Goal: Find specific page/section: Find specific page/section

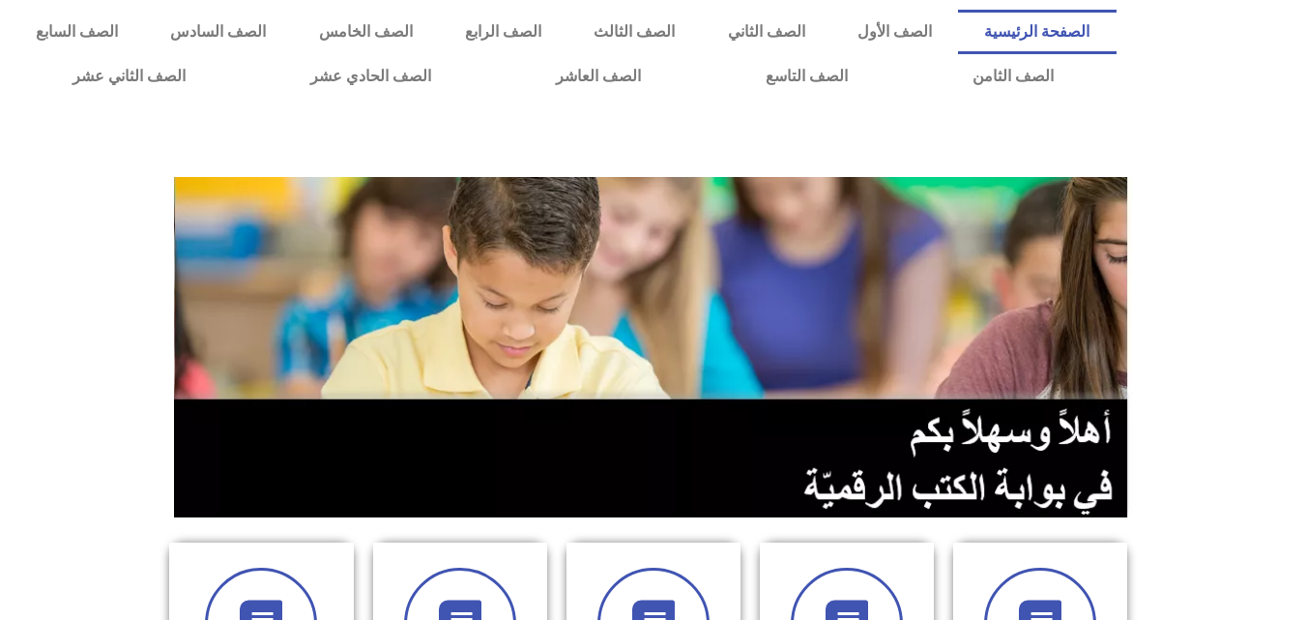
drag, startPoint x: 0, startPoint y: 0, endPoint x: 914, endPoint y: 188, distance: 932.7
click at [914, 188] on img at bounding box center [653, 347] width 959 height 340
click at [439, 36] on link "الصف الخامس" at bounding box center [366, 32] width 146 height 44
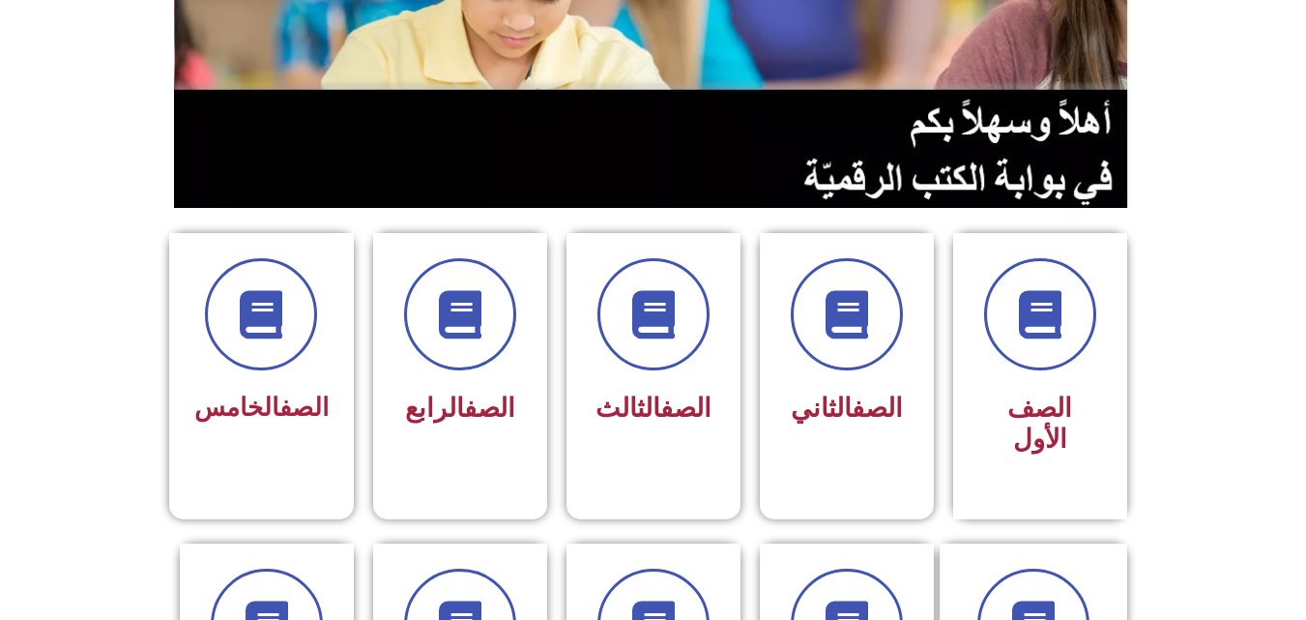
scroll to position [320, 0]
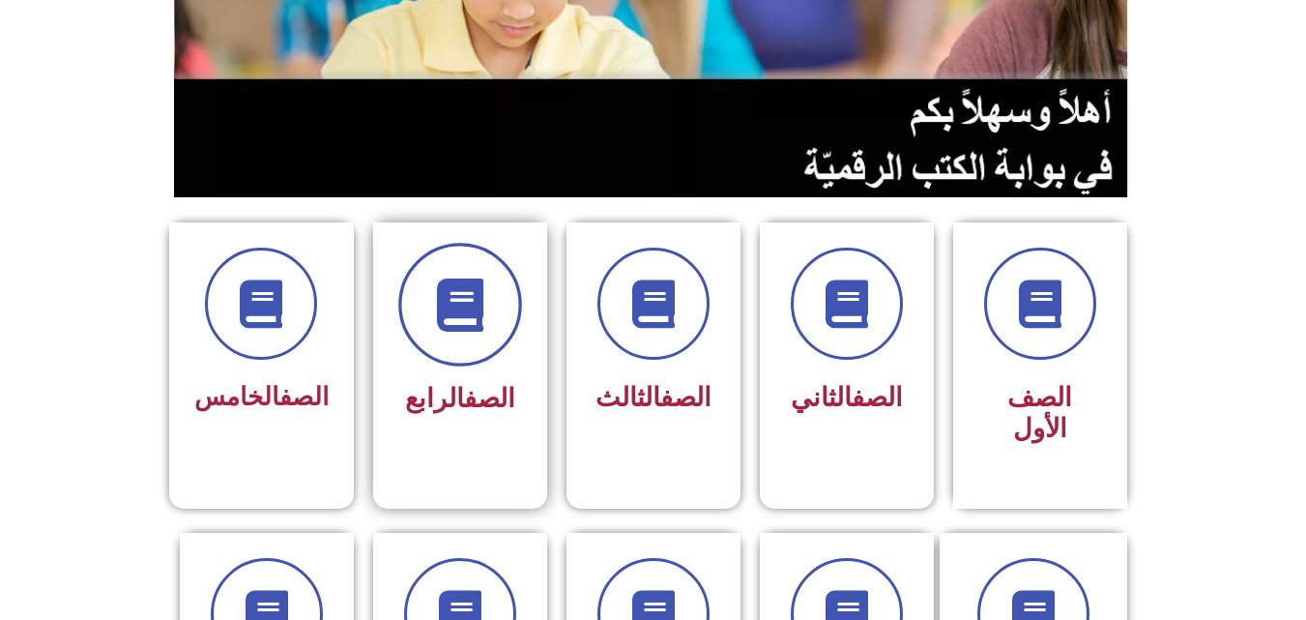
click at [437, 348] on span at bounding box center [460, 305] width 124 height 124
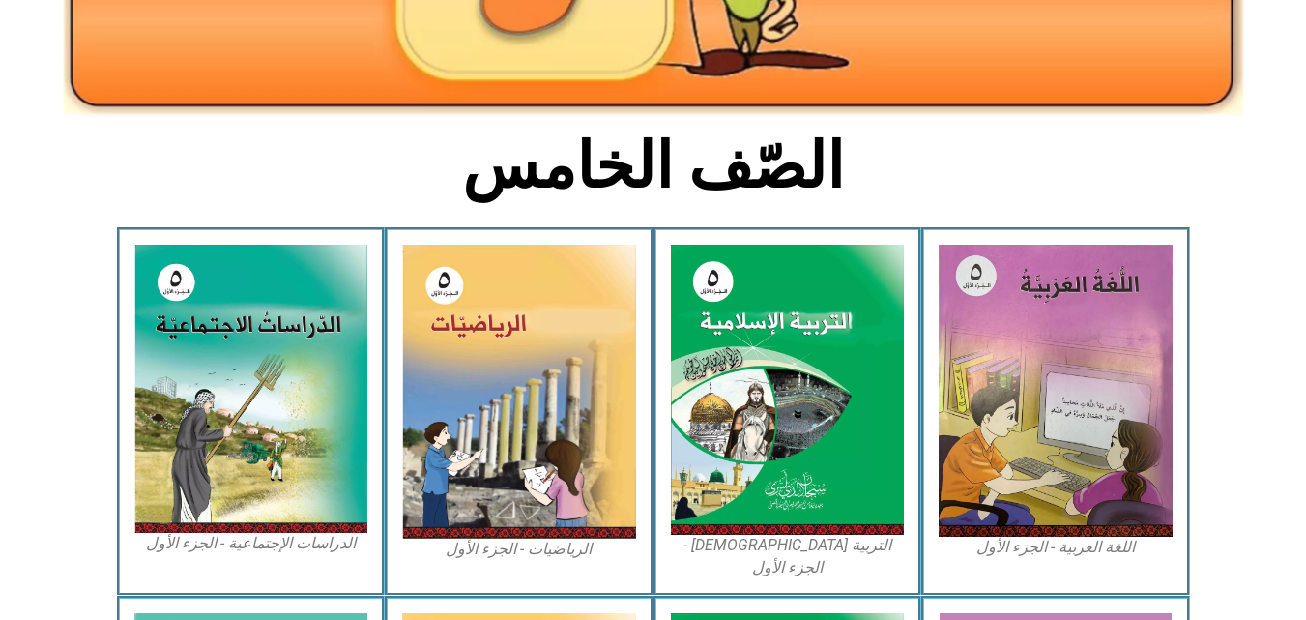
scroll to position [390, 0]
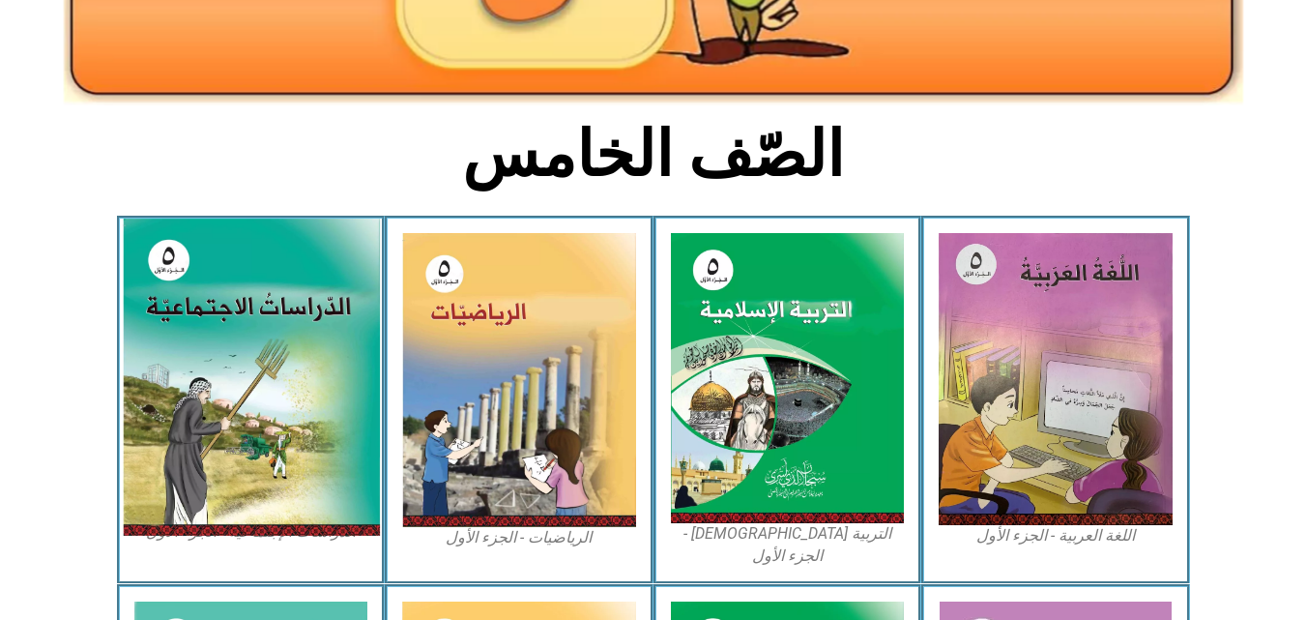
click at [261, 357] on img at bounding box center [250, 377] width 257 height 317
click at [207, 351] on img at bounding box center [250, 377] width 257 height 317
click at [215, 388] on img at bounding box center [250, 377] width 257 height 317
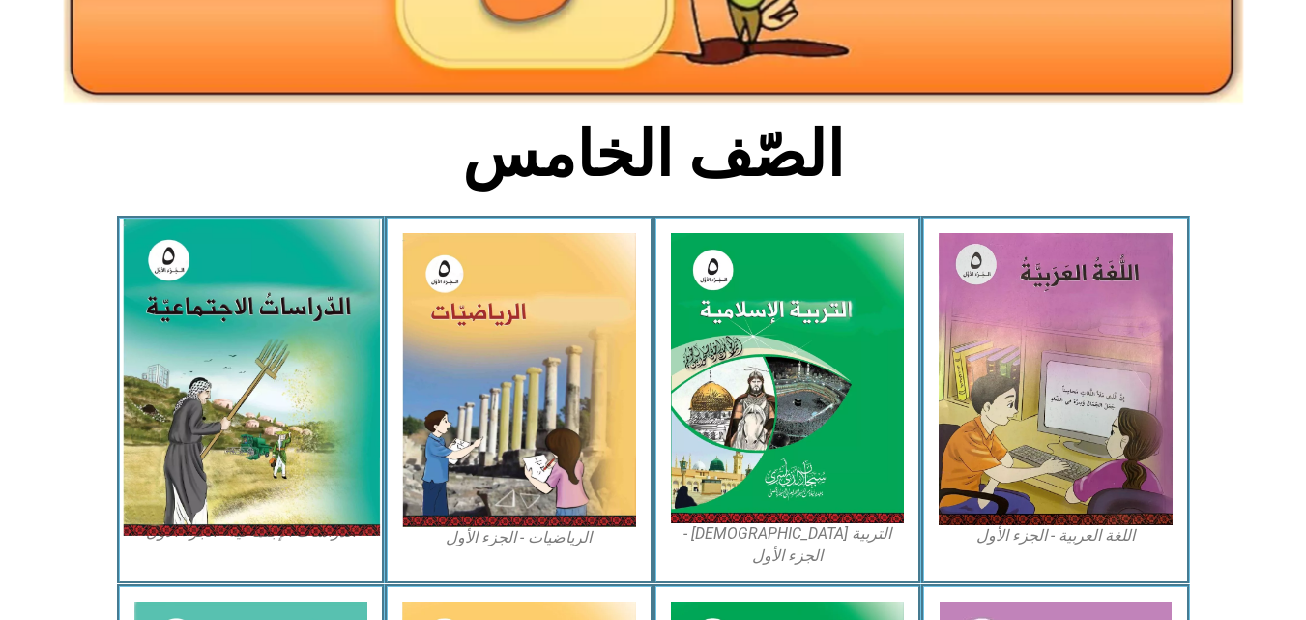
click at [215, 388] on img at bounding box center [250, 377] width 257 height 317
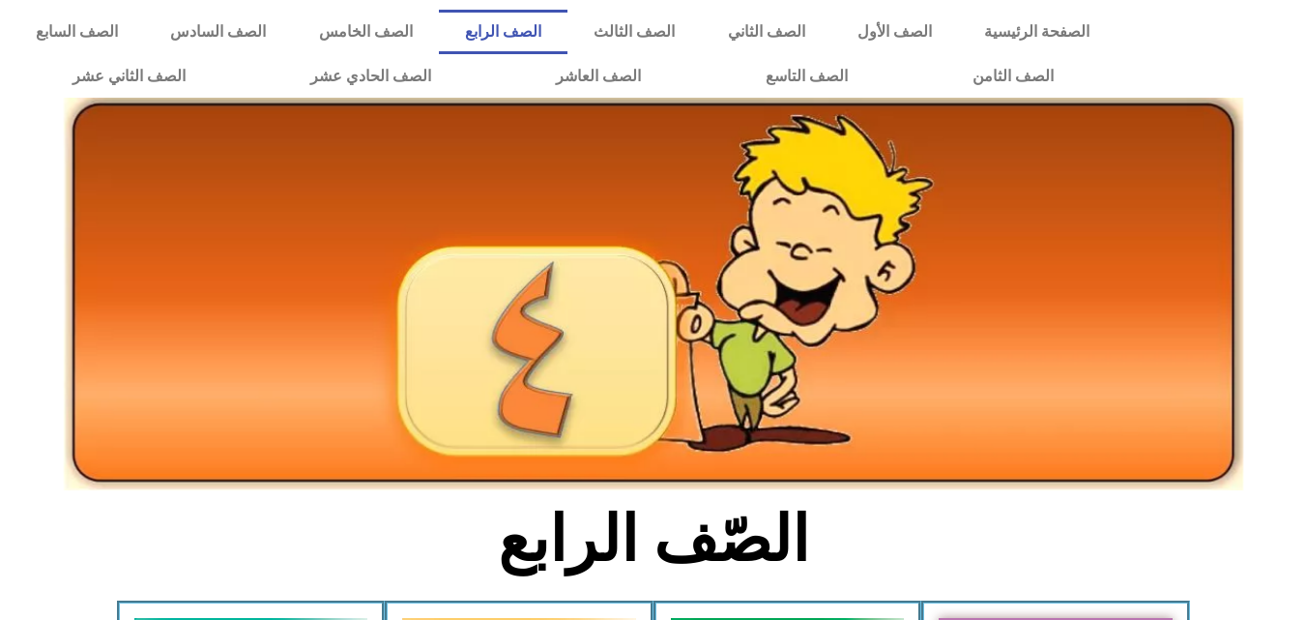
click at [439, 31] on link "الصف الخامس" at bounding box center [366, 32] width 146 height 44
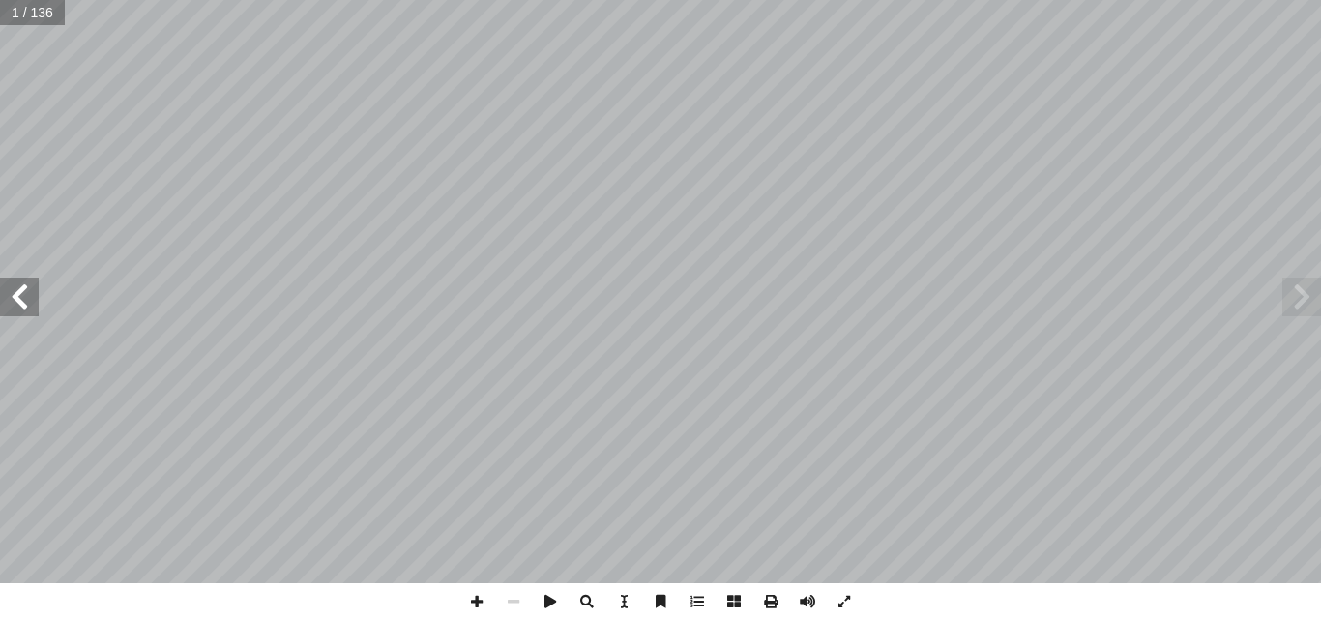
click at [22, 306] on span at bounding box center [19, 296] width 39 height 39
click at [22, 287] on span at bounding box center [19, 296] width 39 height 39
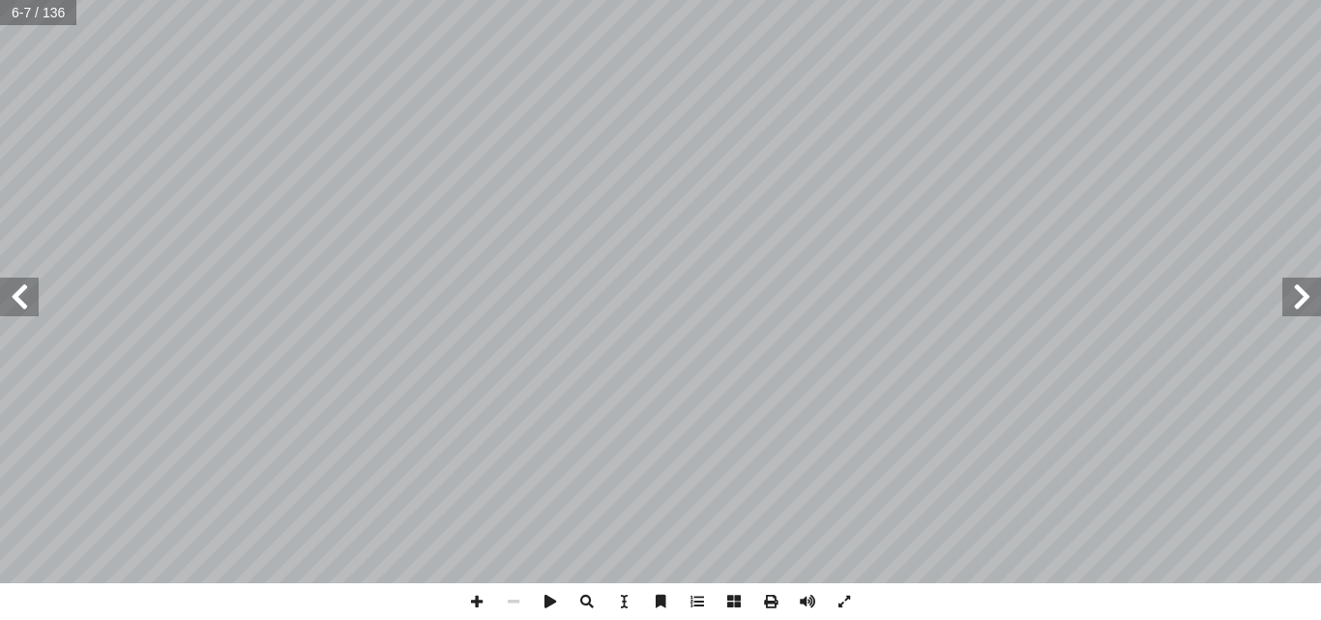
click at [22, 287] on span at bounding box center [19, 296] width 39 height 39
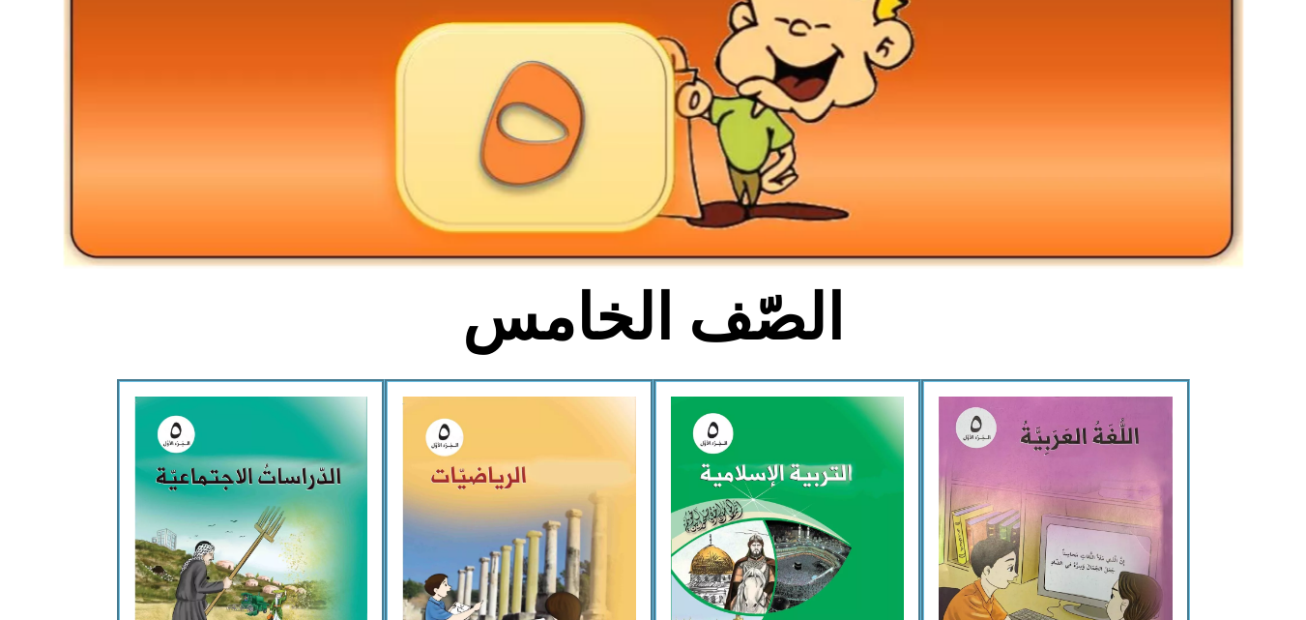
scroll to position [244, 0]
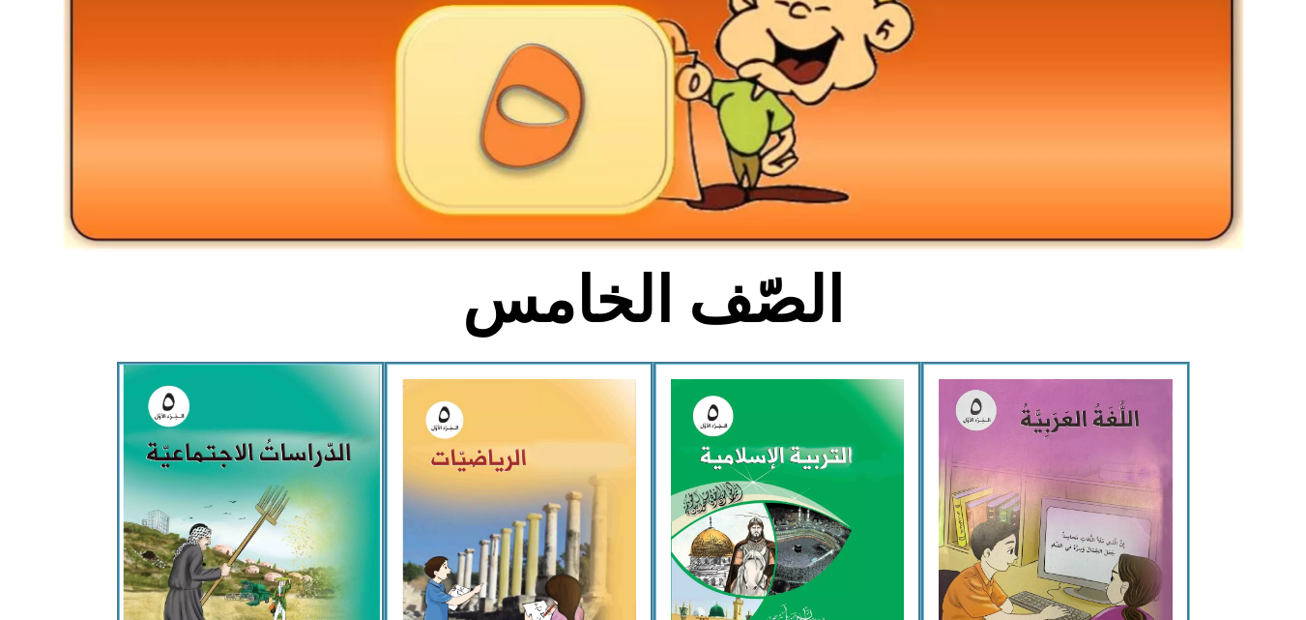
click at [266, 439] on img at bounding box center [250, 523] width 257 height 317
click at [247, 514] on img at bounding box center [250, 523] width 257 height 317
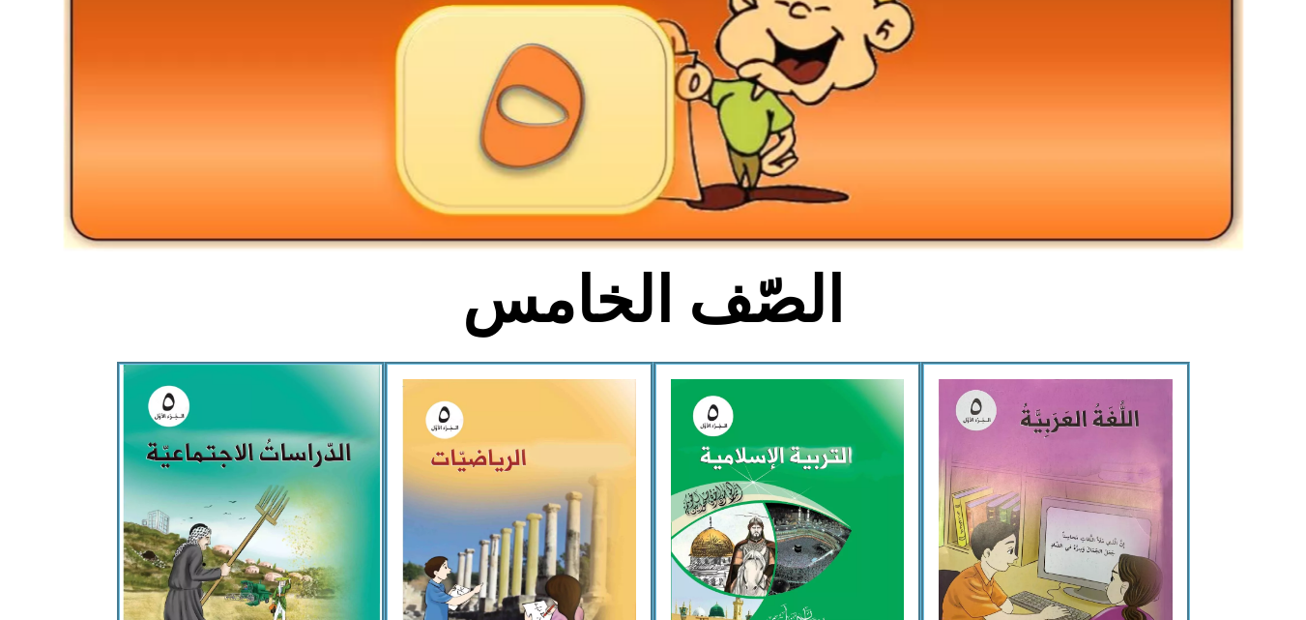
click at [247, 514] on img at bounding box center [250, 523] width 257 height 317
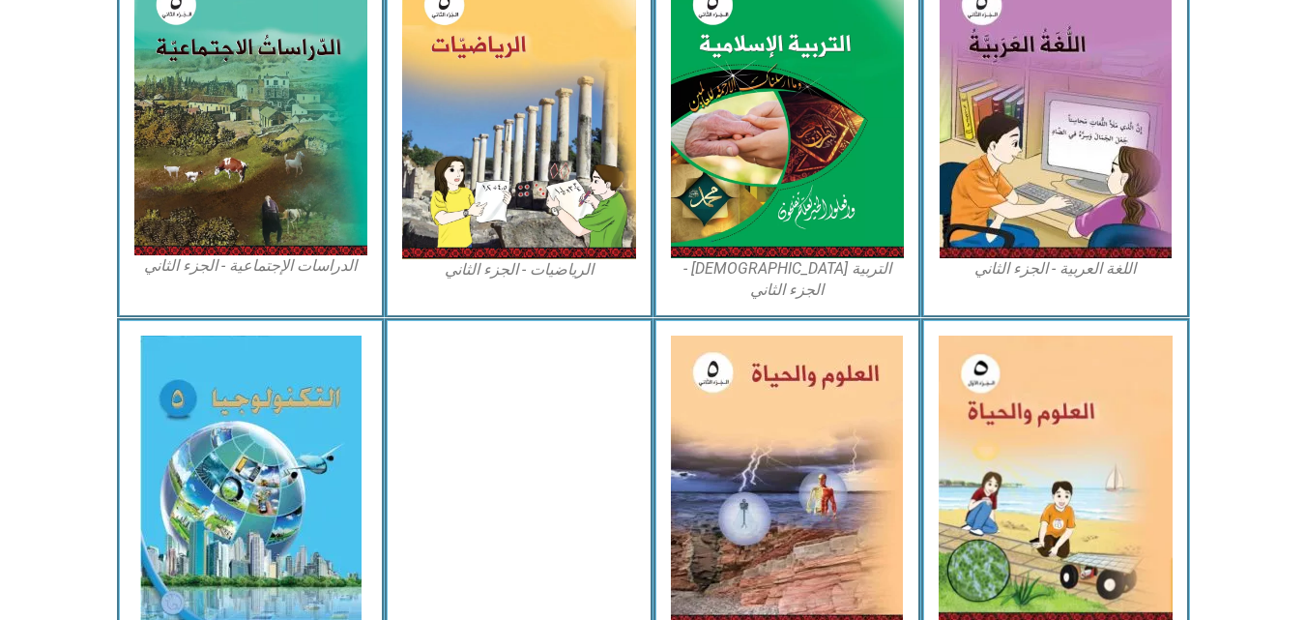
scroll to position [0, 0]
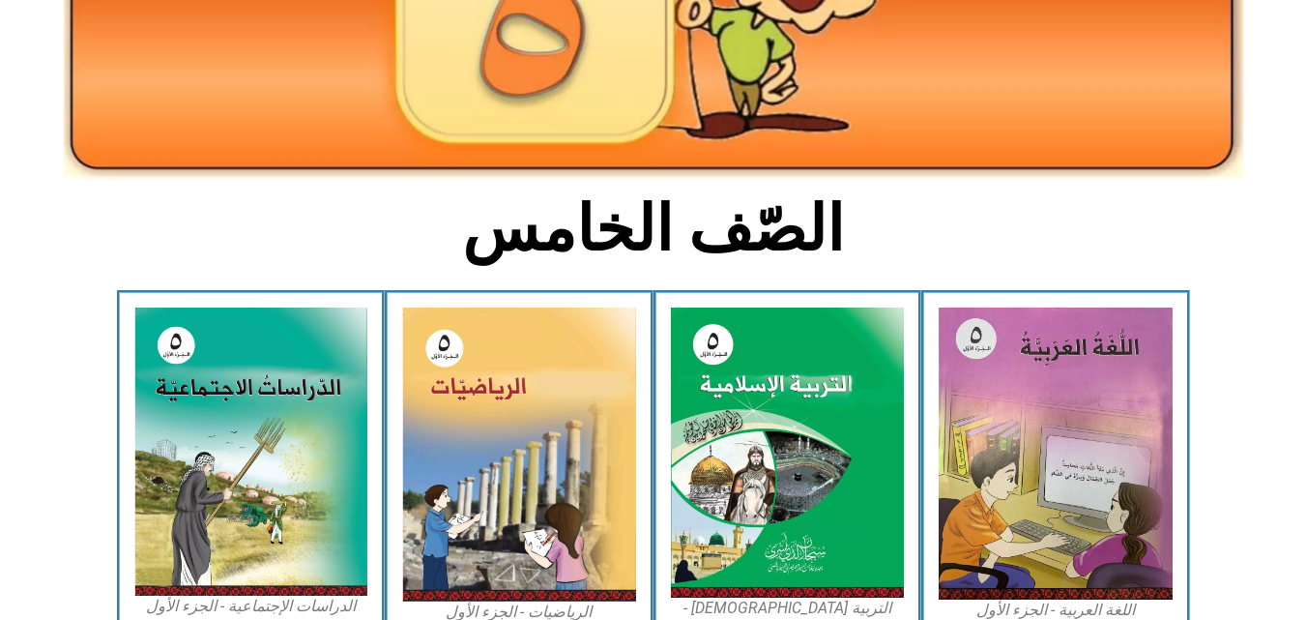
scroll to position [335, 0]
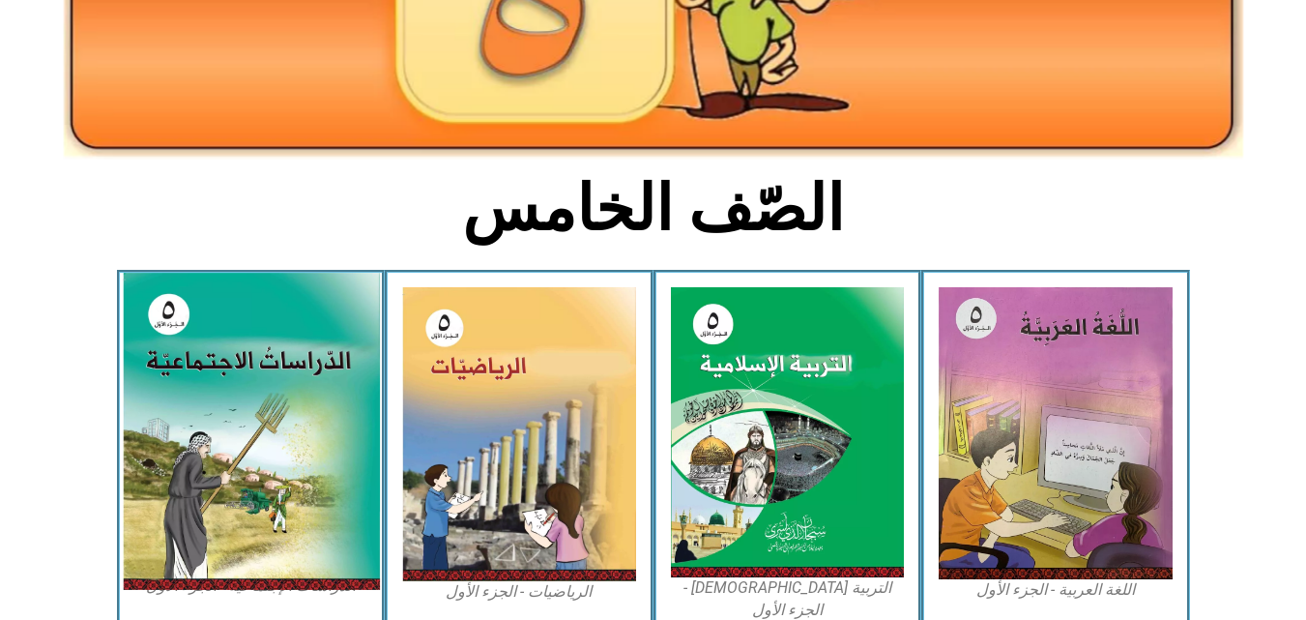
click at [200, 346] on img at bounding box center [250, 431] width 257 height 317
click at [297, 418] on img at bounding box center [250, 431] width 257 height 317
